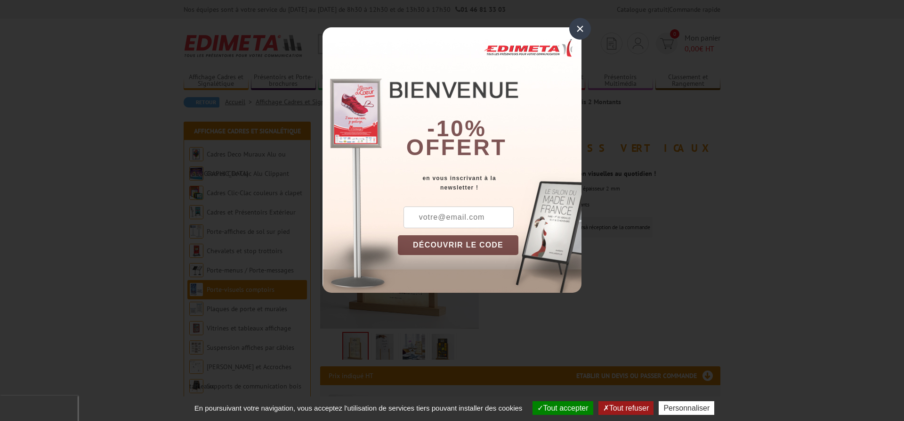
click at [566, 45] on div "-10% offert" at bounding box center [490, 100] width 184 height 127
click at [576, 34] on div "×" at bounding box center [581, 29] width 22 height 22
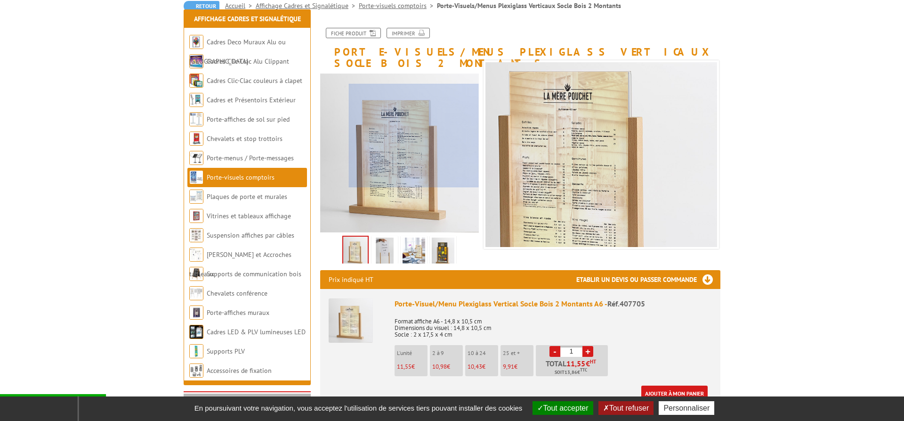
scroll to position [192, 0]
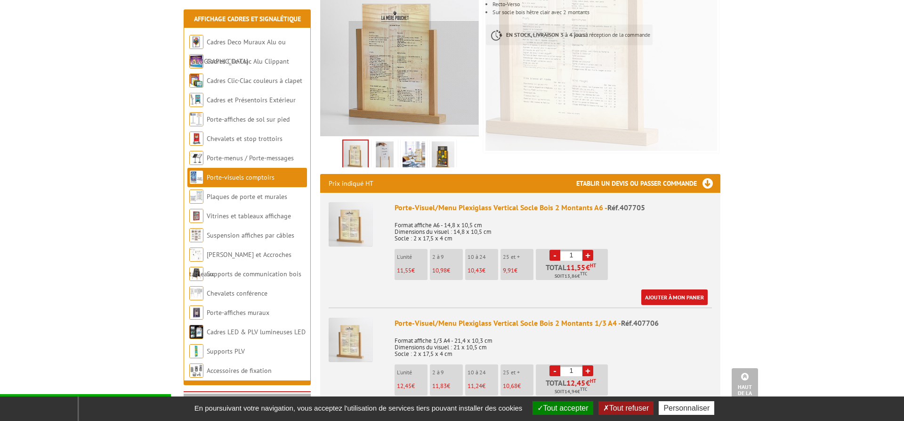
click at [416, 96] on div at bounding box center [414, 73] width 130 height 104
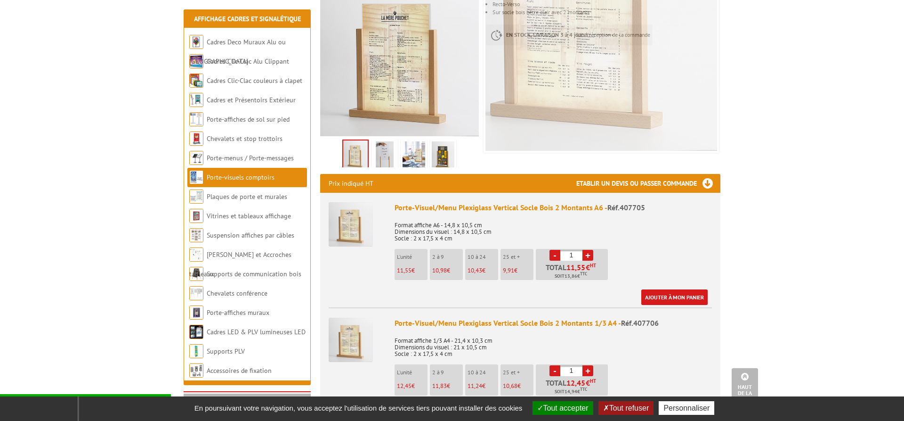
click at [389, 141] on img at bounding box center [385, 155] width 23 height 29
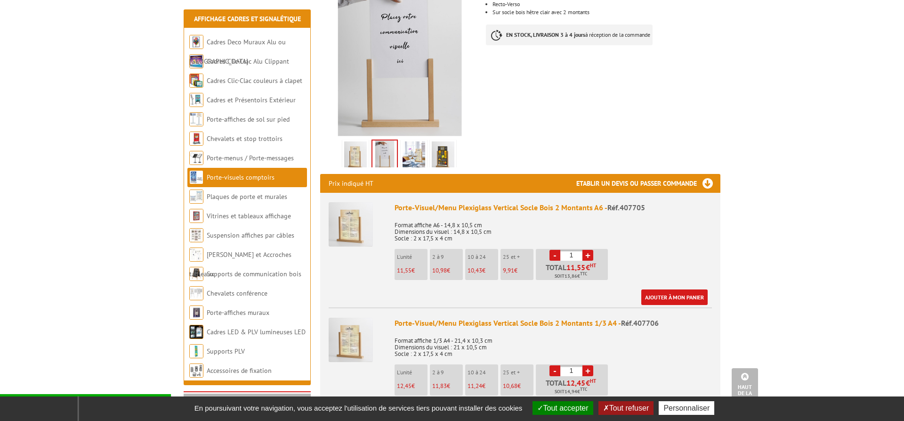
click at [407, 142] on img at bounding box center [414, 155] width 23 height 29
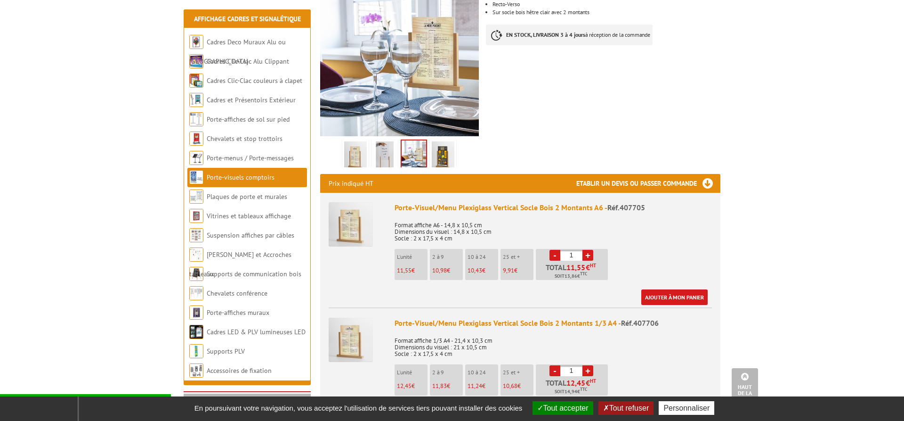
click at [450, 148] on img at bounding box center [443, 155] width 23 height 29
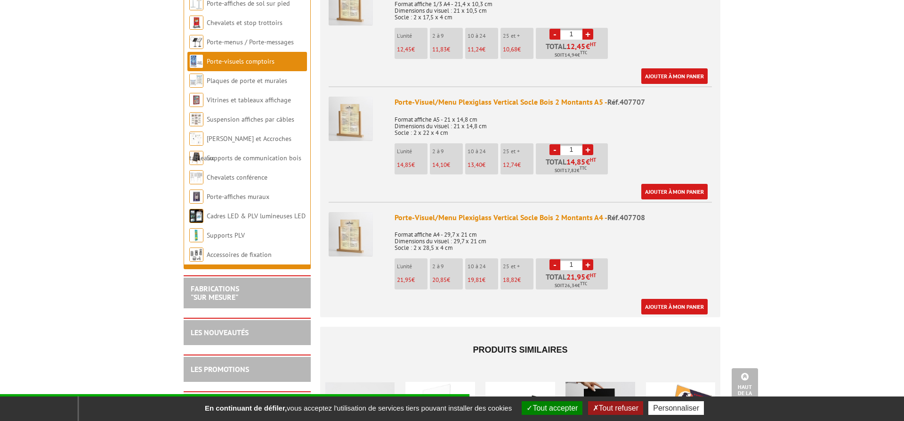
scroll to position [336, 0]
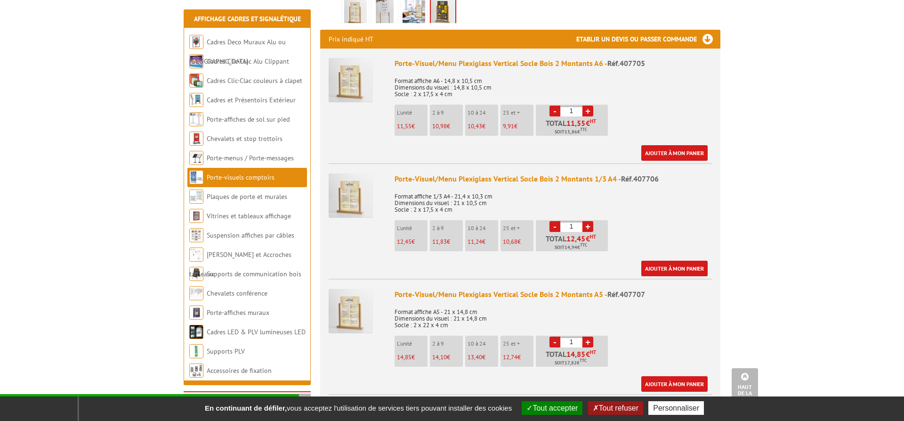
click at [231, 179] on link "Porte-visuels comptoirs" at bounding box center [241, 177] width 68 height 8
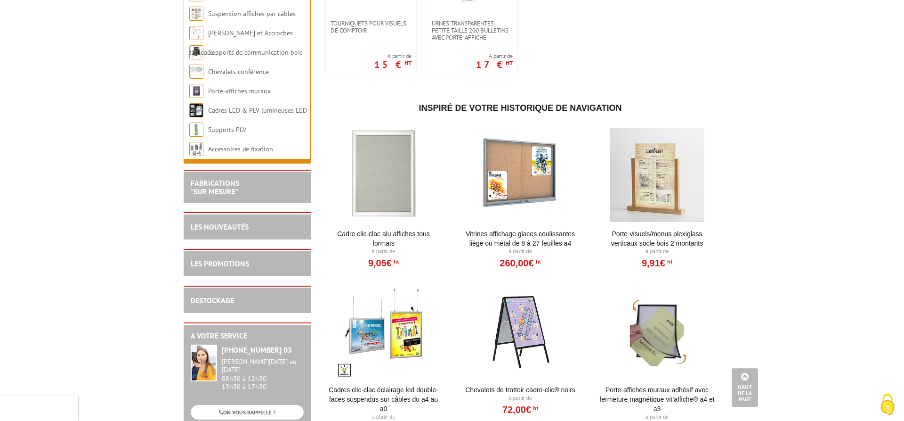
scroll to position [1057, 0]
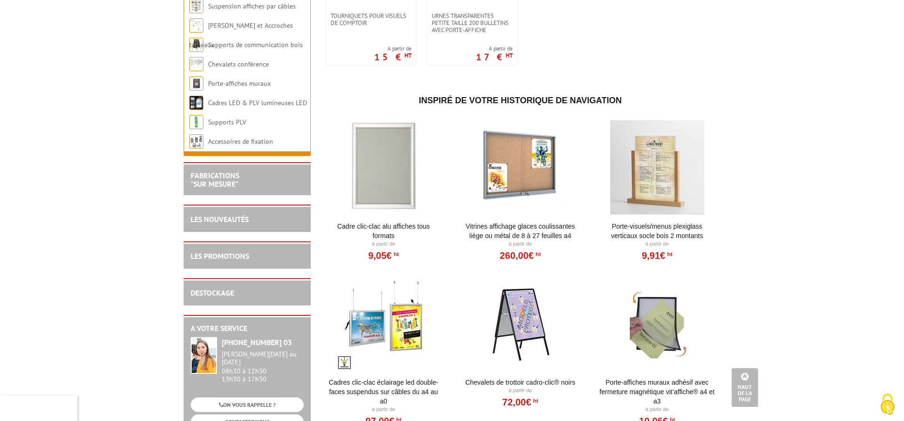
click at [670, 228] on link "Porte-Visuels/Menus Plexiglass Verticaux Socle Bois 2 Montants" at bounding box center [657, 230] width 116 height 19
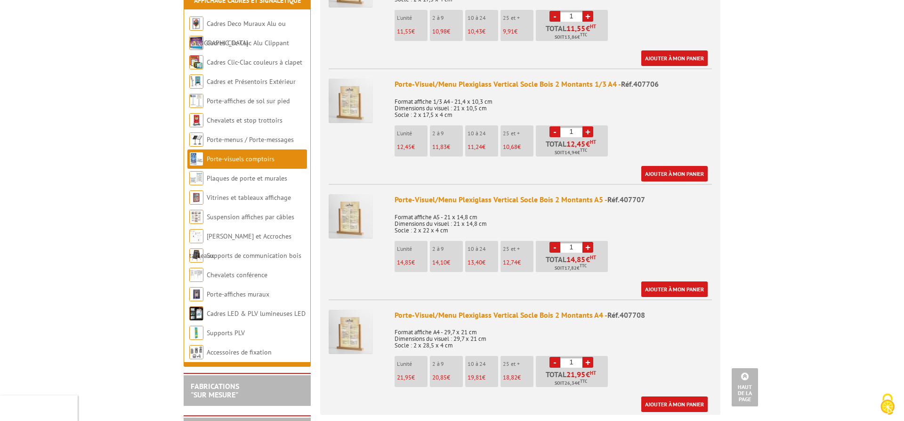
scroll to position [432, 0]
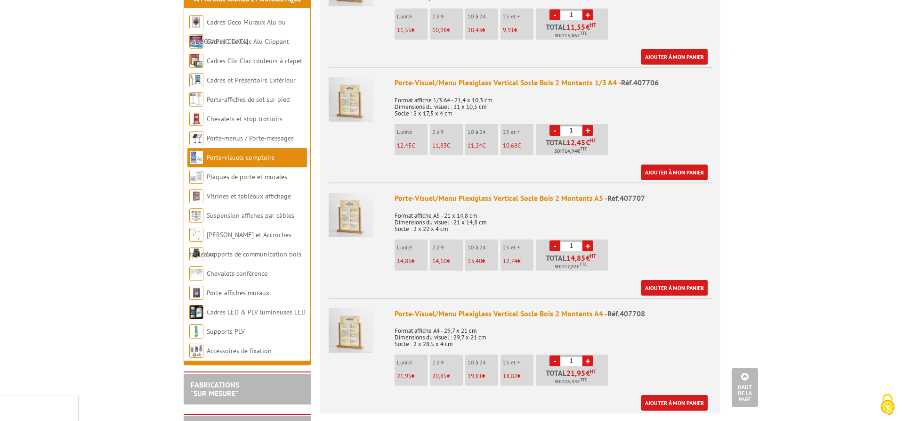
click at [366, 89] on img at bounding box center [351, 99] width 44 height 44
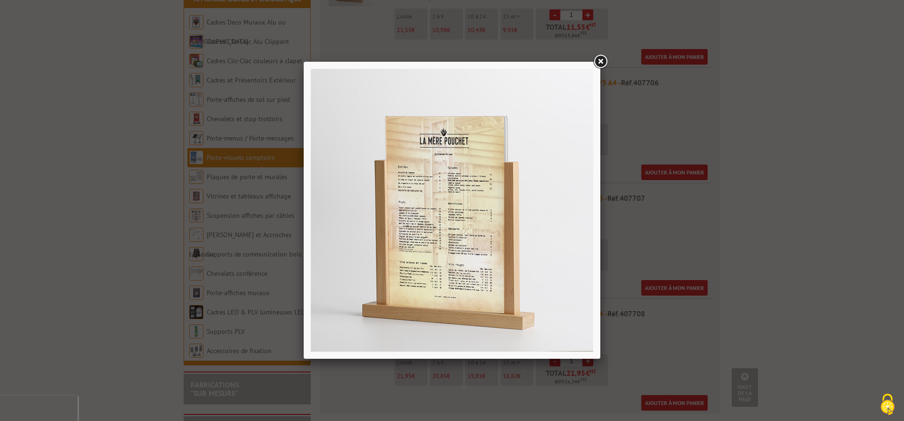
click at [600, 62] on link at bounding box center [600, 61] width 17 height 17
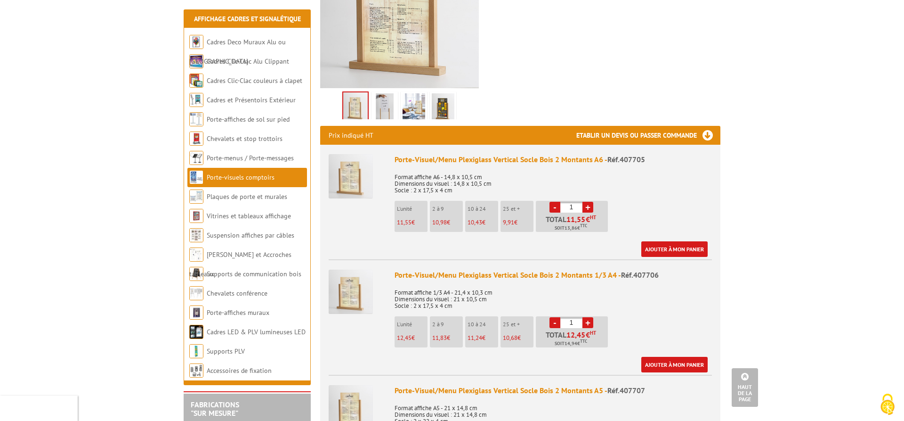
scroll to position [0, 0]
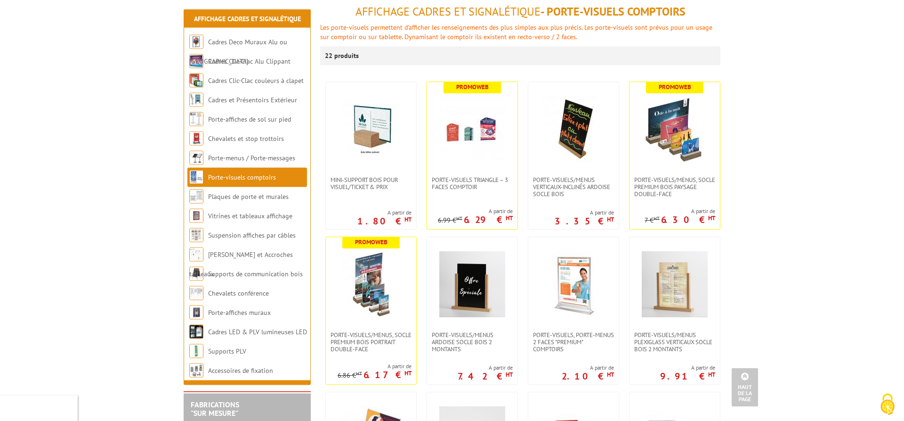
scroll to position [98, 0]
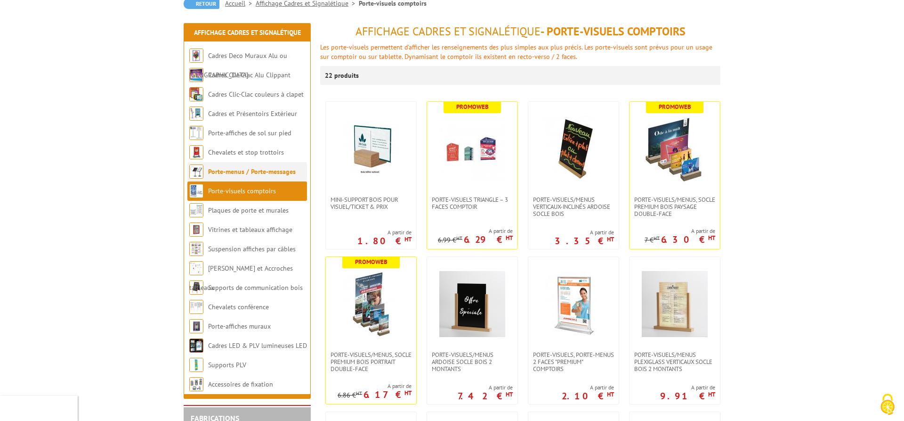
click at [232, 168] on link "Porte-menus / Porte-messages" at bounding box center [252, 171] width 88 height 8
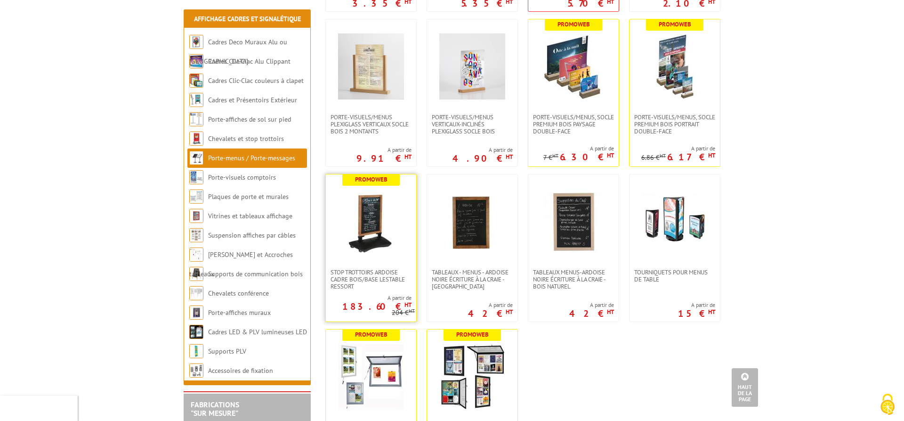
scroll to position [1153, 0]
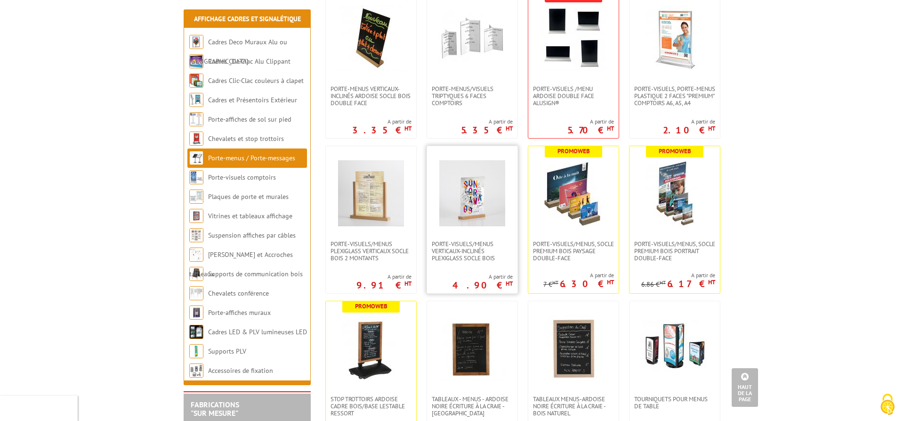
click at [457, 196] on img at bounding box center [473, 193] width 66 height 66
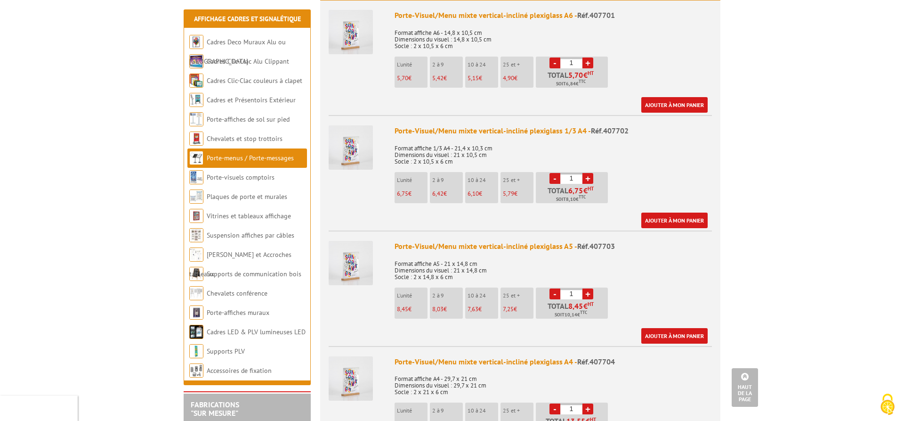
scroll to position [432, 0]
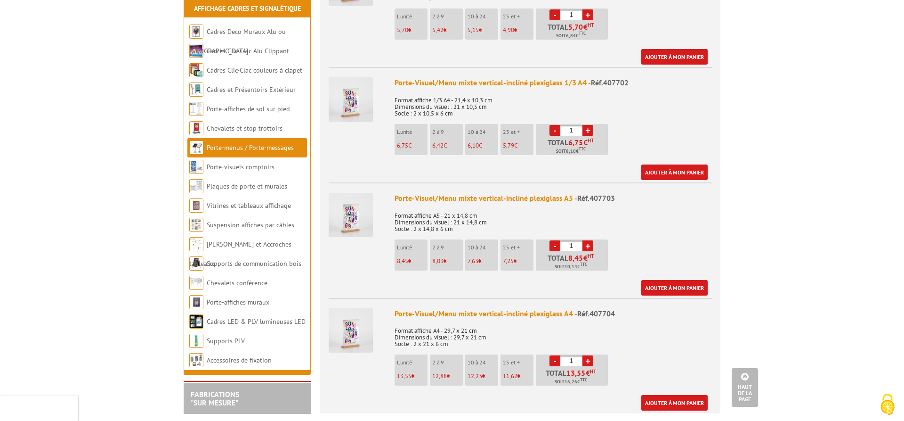
click at [345, 212] on img at bounding box center [351, 215] width 44 height 44
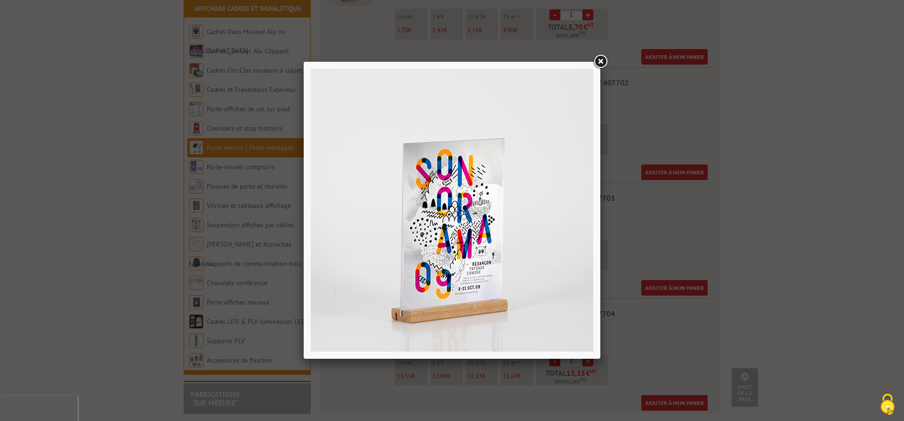
click at [599, 62] on link at bounding box center [600, 61] width 17 height 17
click at [599, 62] on div at bounding box center [452, 210] width 297 height 297
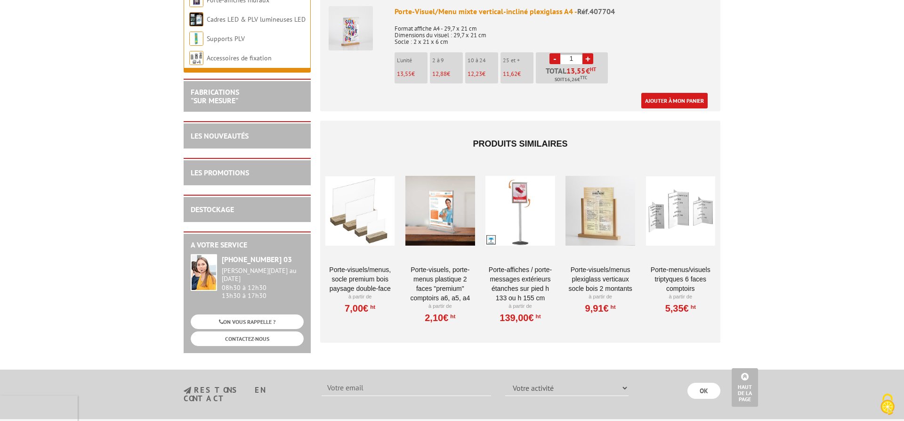
scroll to position [769, 0]
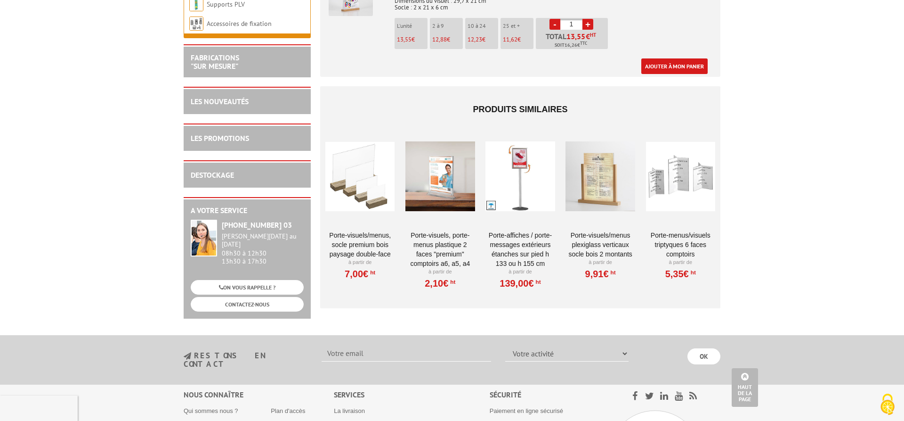
click at [368, 230] on link "PORTE-VISUELS/MENUS, SOCLE PREMIUM BOIS PAYSAGE DOUBLE-FACE" at bounding box center [360, 244] width 69 height 28
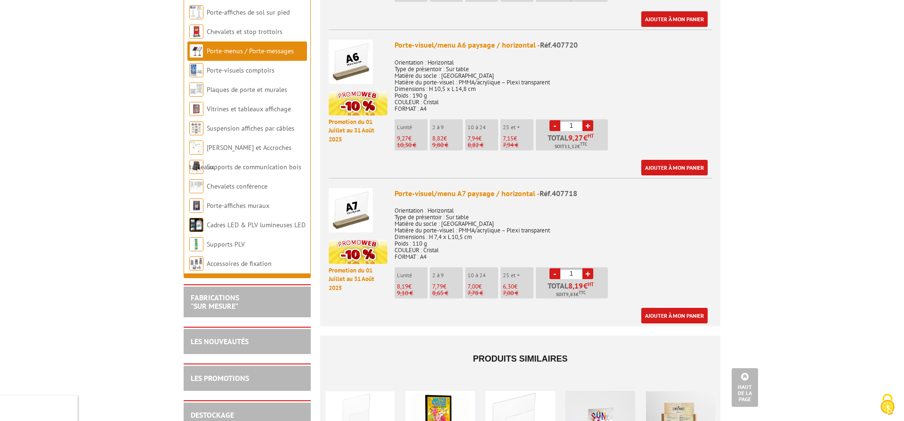
scroll to position [817, 0]
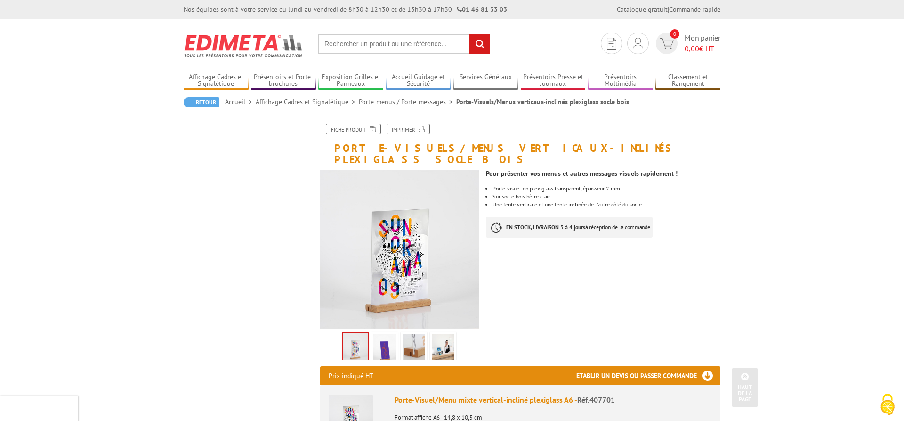
scroll to position [645, 0]
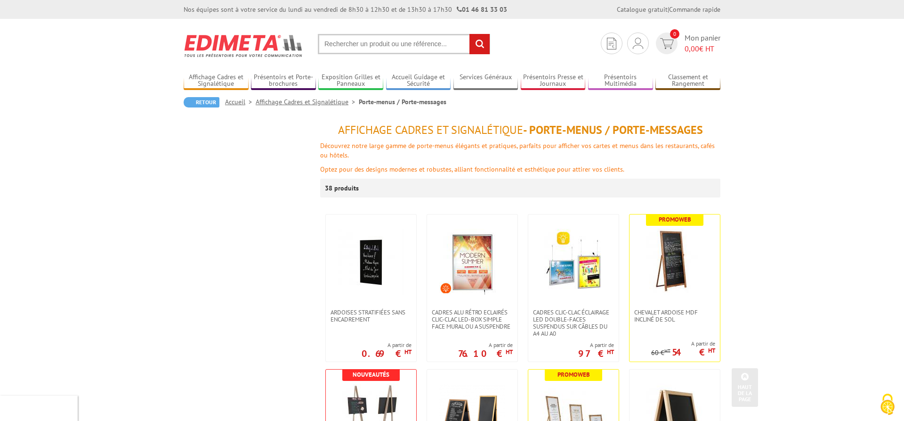
scroll to position [1153, 0]
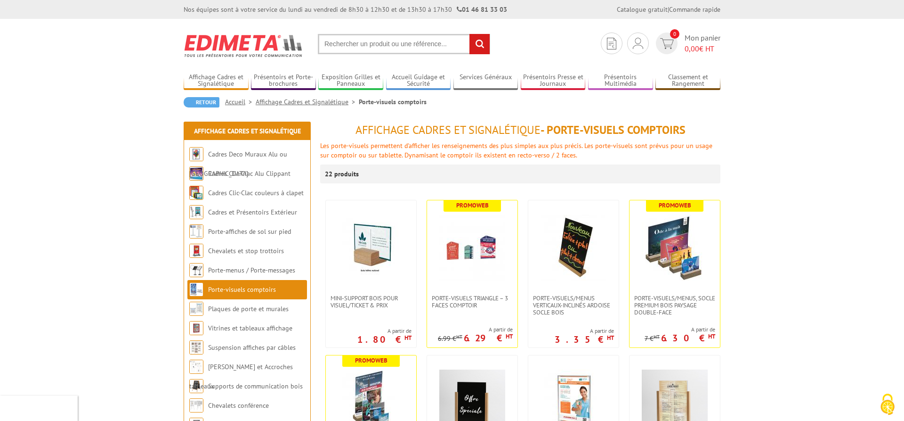
scroll to position [98, 0]
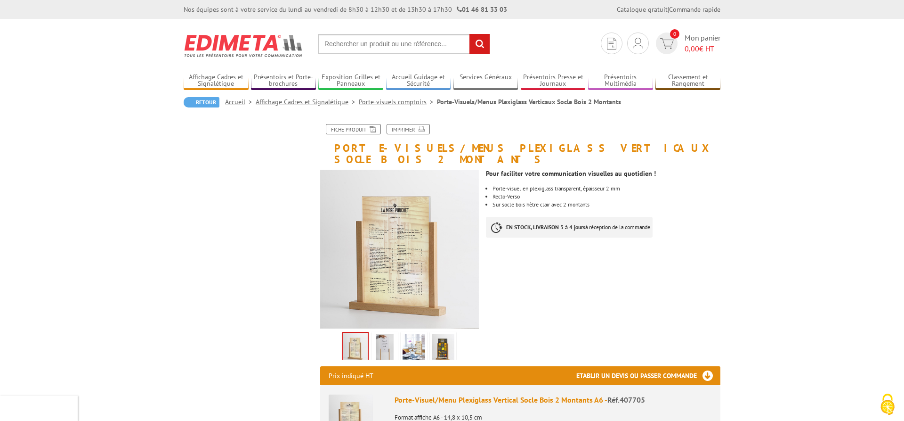
scroll to position [336, 0]
